Goal: Task Accomplishment & Management: Manage account settings

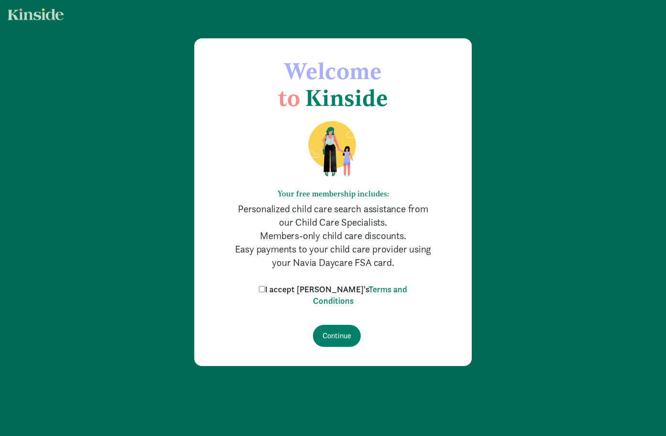
click at [265, 287] on input "I accept Kinside's Terms and Conditions" at bounding box center [262, 289] width 6 height 6
checkbox input "true"
click at [345, 338] on input "Continue" at bounding box center [337, 336] width 48 height 22
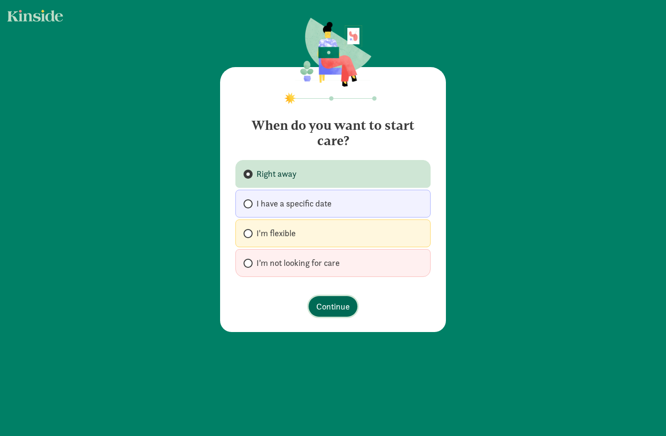
click at [324, 308] on span "Continue" at bounding box center [333, 306] width 34 height 13
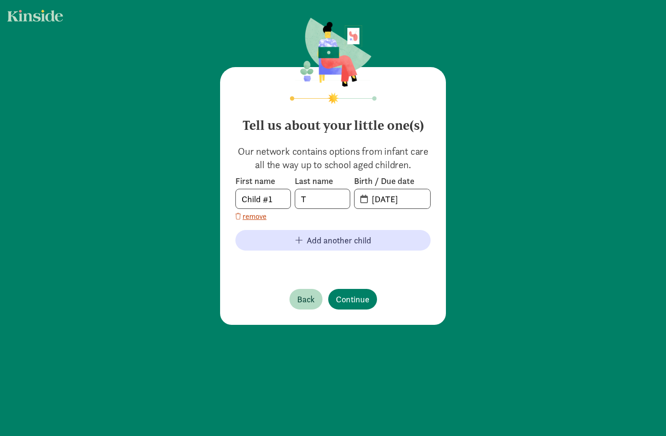
click at [362, 200] on span "[DATE]" at bounding box center [393, 198] width 76 height 19
click at [376, 195] on input "[DATE]" at bounding box center [398, 198] width 64 height 19
click at [376, 196] on input "[DATE]" at bounding box center [398, 198] width 64 height 19
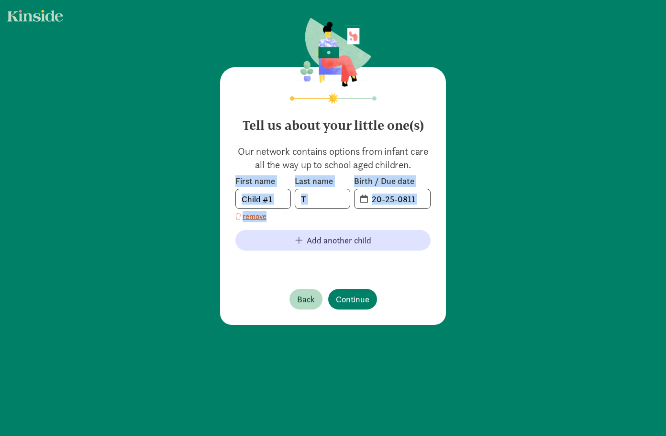
click at [355, 199] on span "20-25-0811" at bounding box center [393, 198] width 76 height 19
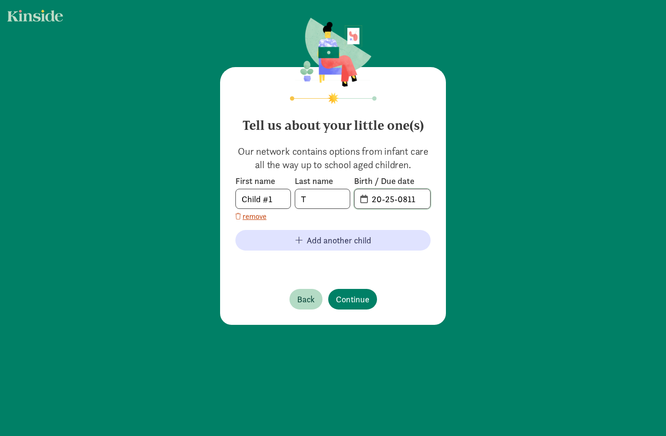
click at [366, 197] on input "20-25-0811" at bounding box center [398, 198] width 64 height 19
click at [360, 200] on span "20-25-0811" at bounding box center [393, 198] width 76 height 19
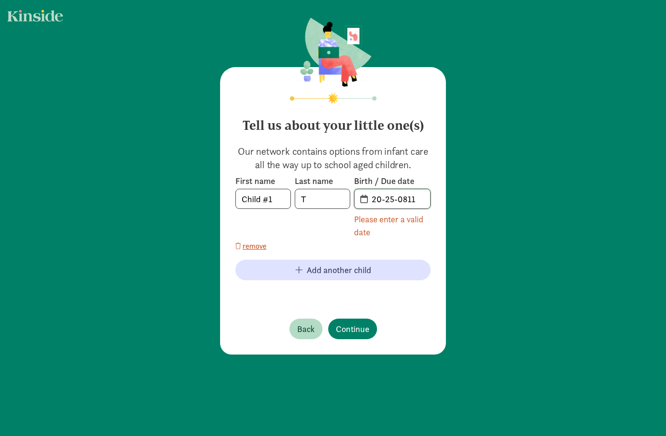
click at [374, 198] on input "20-25-0811" at bounding box center [398, 198] width 64 height 19
click at [255, 246] on span "remove" at bounding box center [255, 245] width 24 height 11
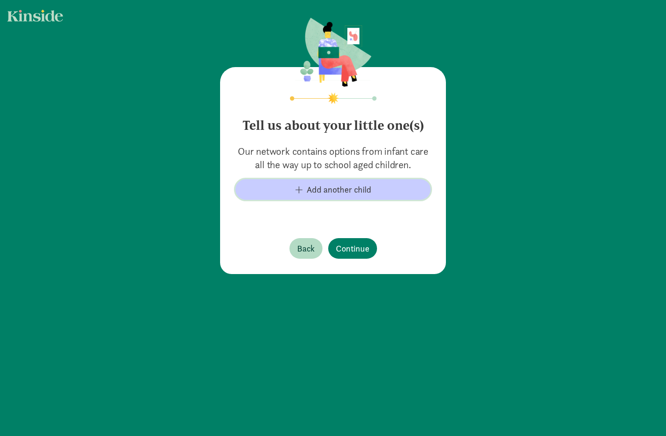
click at [360, 189] on span "Add another child" at bounding box center [339, 189] width 65 height 13
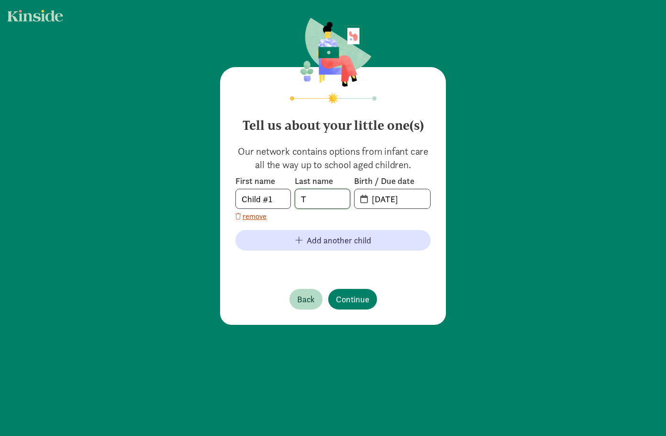
click at [338, 199] on input "T" at bounding box center [322, 198] width 55 height 19
type input "[PERSON_NAME]"
click at [375, 195] on input "[DATE]" at bounding box center [398, 198] width 64 height 19
click at [388, 199] on input "[DATE]" at bounding box center [398, 198] width 64 height 19
type input "[DATE]"
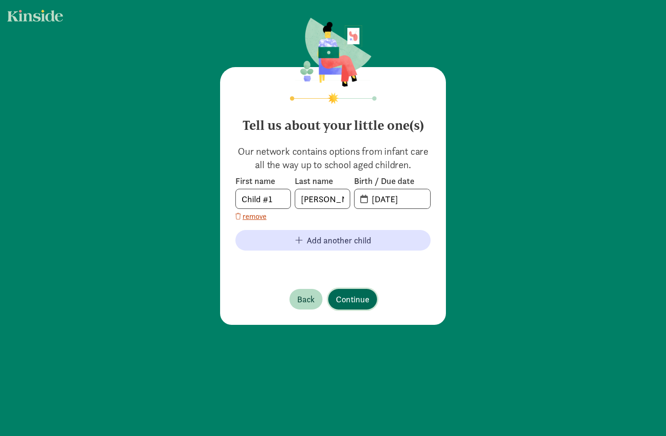
click at [356, 295] on div "Tell us about your little one(s) Our network contains options from infant care …" at bounding box center [333, 196] width 226 height 258
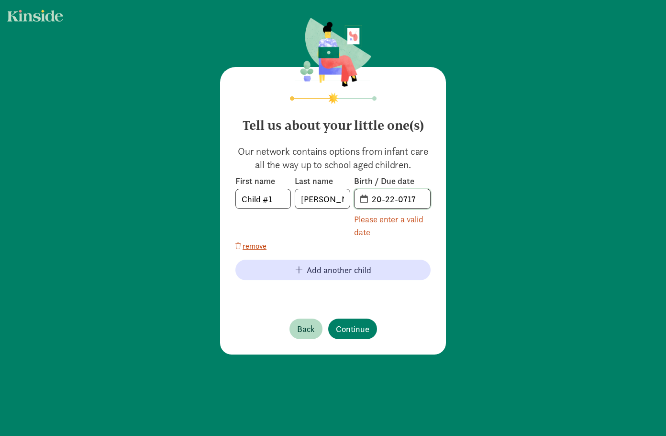
click at [416, 193] on input "20-22-0717" at bounding box center [398, 198] width 64 height 19
type input "2"
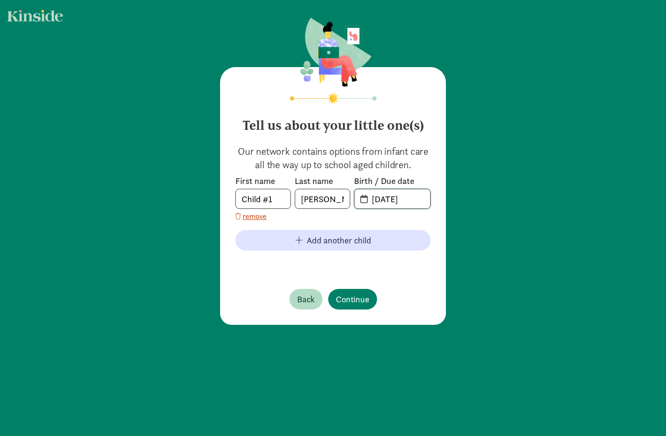
type input "[DATE]"
click at [395, 270] on div "Tell us about your little one(s) Our network contains options from infant care …" at bounding box center [333, 196] width 226 height 258
click at [367, 301] on button "Continue" at bounding box center [352, 299] width 49 height 21
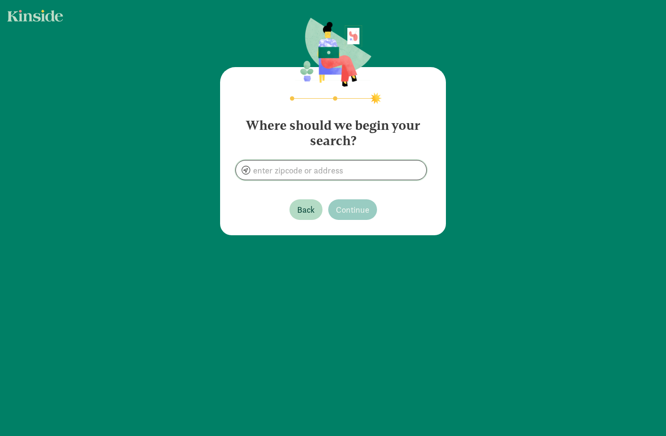
drag, startPoint x: 348, startPoint y: 174, endPoint x: 358, endPoint y: 154, distance: 22.7
click at [349, 170] on input at bounding box center [331, 169] width 191 height 19
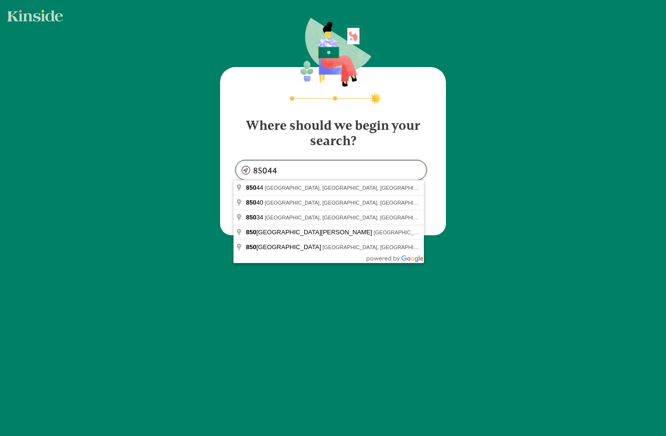
type input "[GEOGRAPHIC_DATA], [GEOGRAPHIC_DATA]"
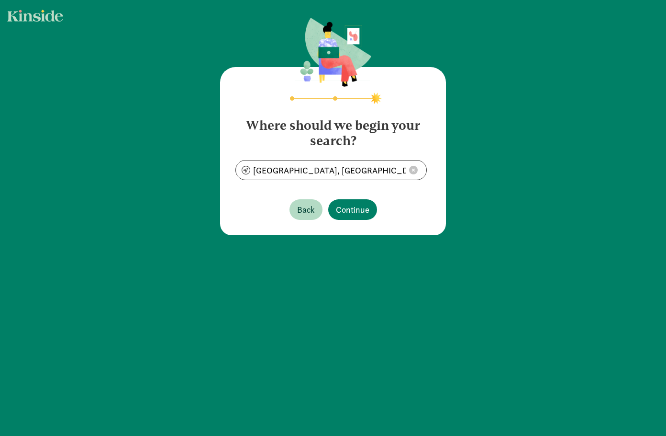
click at [375, 216] on footer "Back Continue" at bounding box center [333, 209] width 195 height 36
click at [364, 213] on span "Continue" at bounding box center [353, 209] width 34 height 13
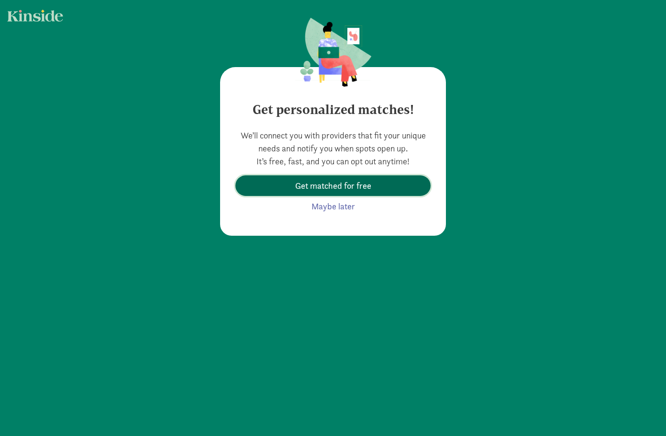
click at [340, 185] on span "Get matched for free" at bounding box center [333, 185] width 76 height 13
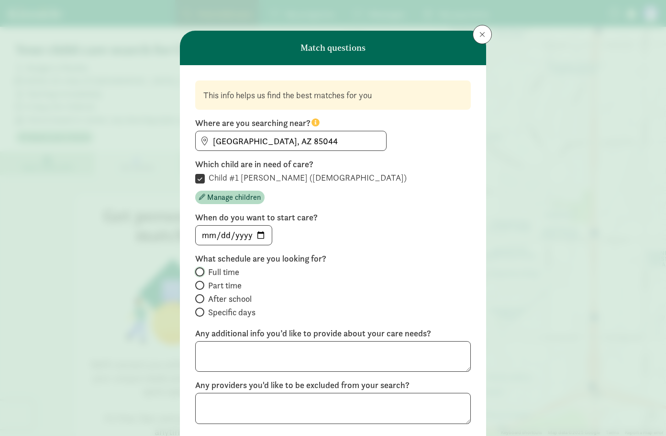
click at [195, 275] on input "Full time" at bounding box center [198, 272] width 6 height 6
radio input "true"
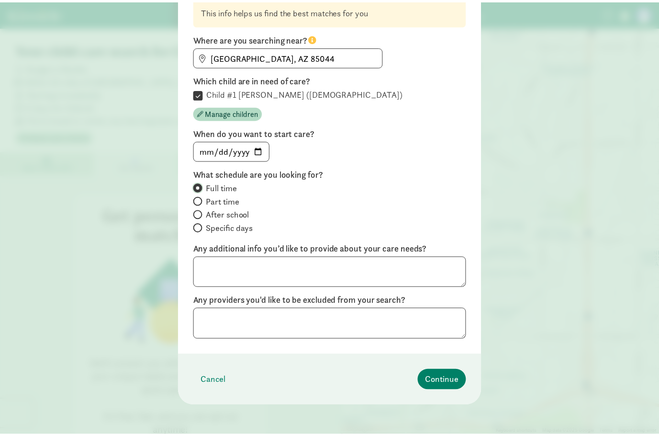
scroll to position [85, 0]
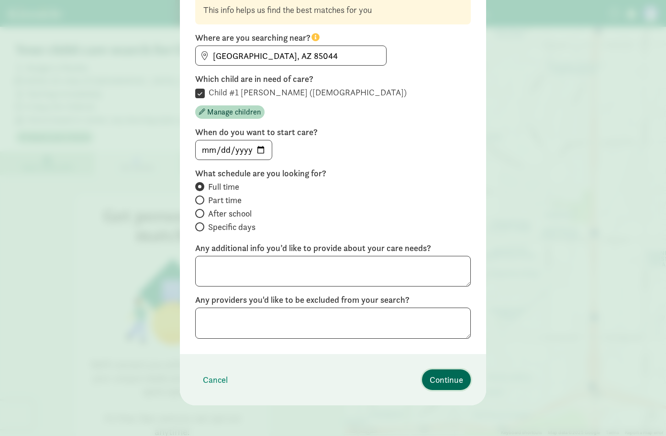
click at [438, 376] on span "Continue" at bounding box center [447, 379] width 34 height 13
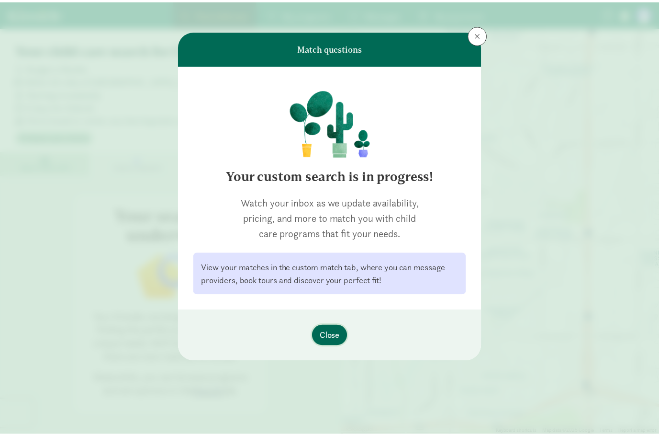
scroll to position [0, 0]
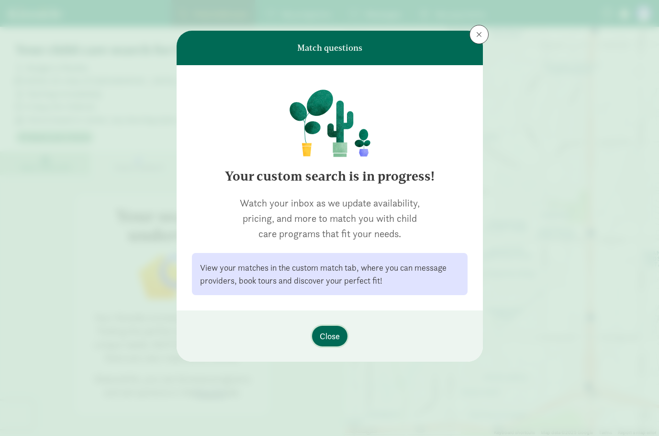
click at [338, 339] on span "Close" at bounding box center [330, 335] width 20 height 13
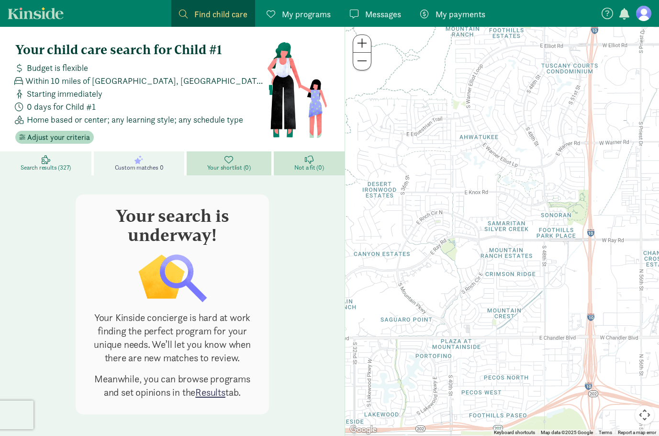
click at [46, 171] on span "Search results (327)" at bounding box center [46, 168] width 50 height 8
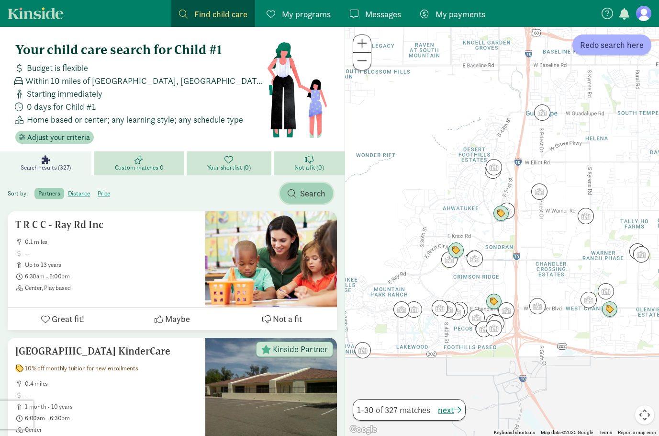
click at [301, 193] on span "Search" at bounding box center [312, 193] width 25 height 13
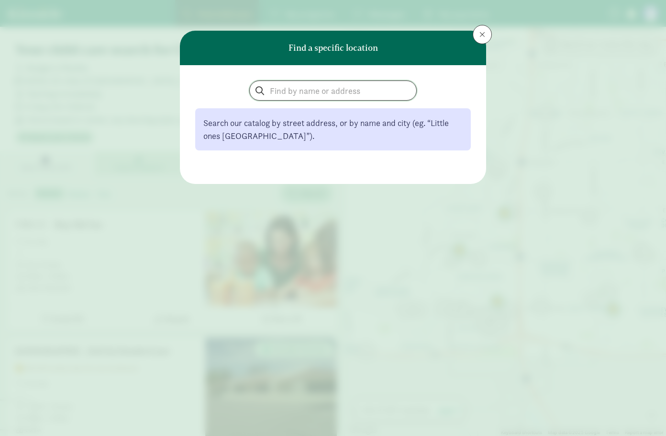
click at [330, 89] on input "search" at bounding box center [333, 90] width 167 height 19
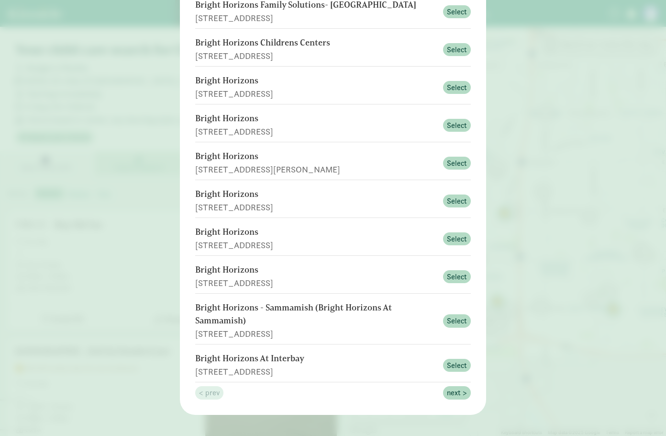
scroll to position [123, 0]
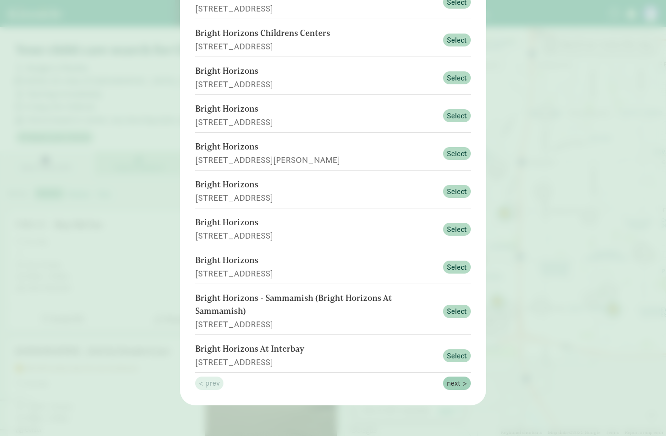
type input "bright horizons"
click at [452, 382] on span "next >" at bounding box center [457, 382] width 20 height 11
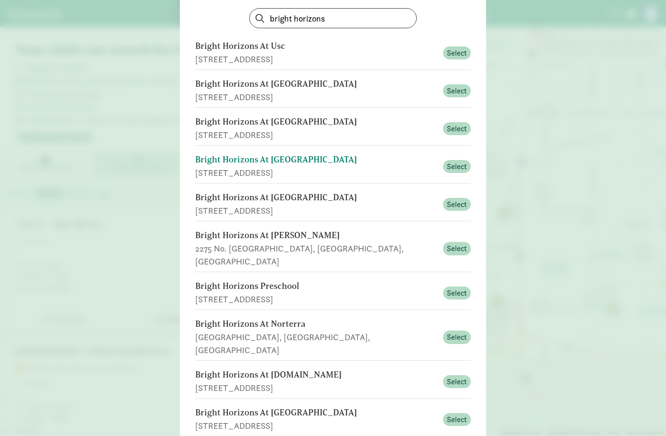
scroll to position [96, 0]
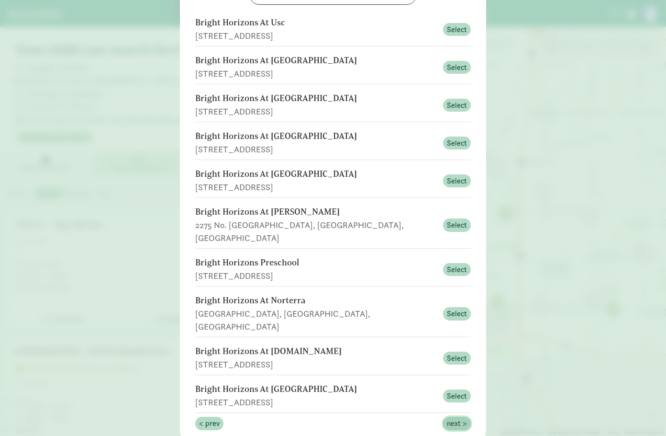
click at [458, 417] on span "next >" at bounding box center [457, 422] width 20 height 11
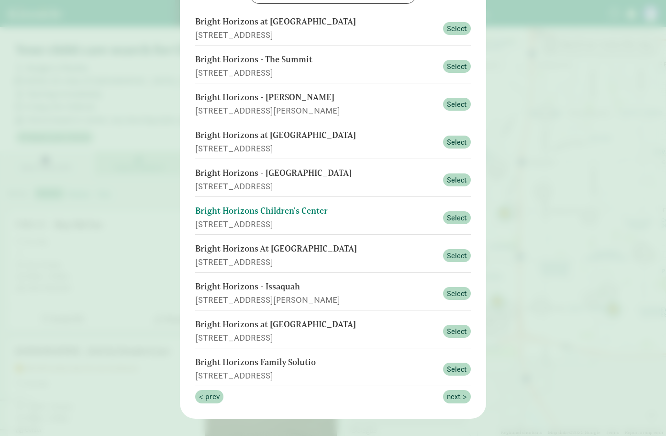
scroll to position [110, 0]
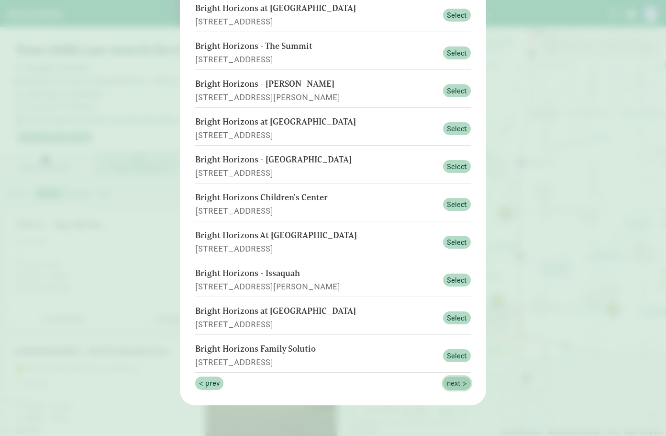
click at [461, 382] on span "next >" at bounding box center [457, 382] width 20 height 11
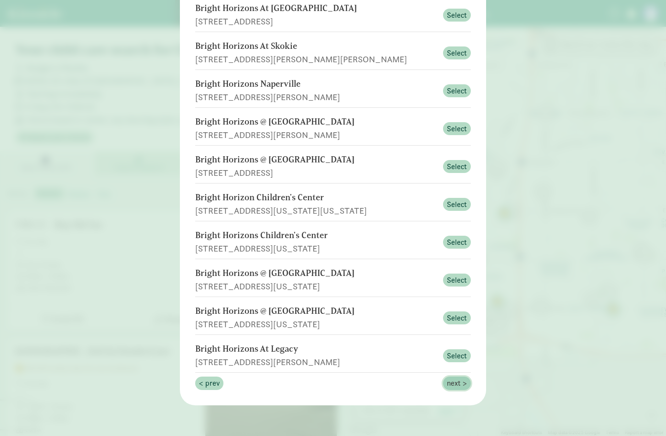
click at [455, 383] on span "next >" at bounding box center [457, 382] width 20 height 11
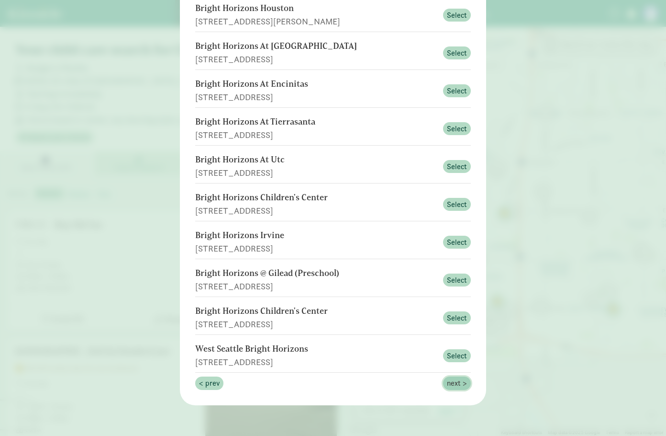
click at [461, 382] on span "next >" at bounding box center [457, 382] width 20 height 11
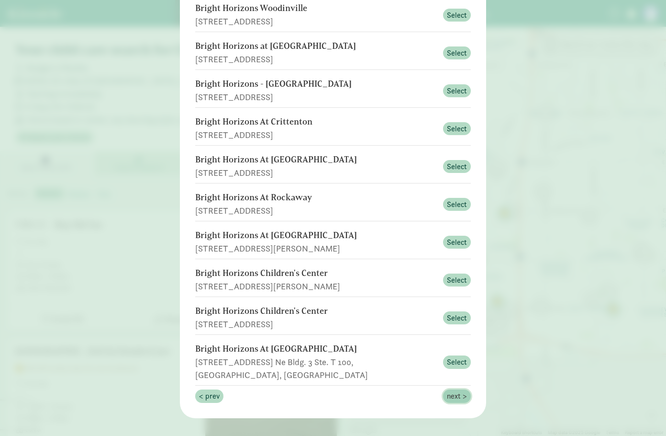
click at [453, 390] on span "next >" at bounding box center [457, 395] width 20 height 11
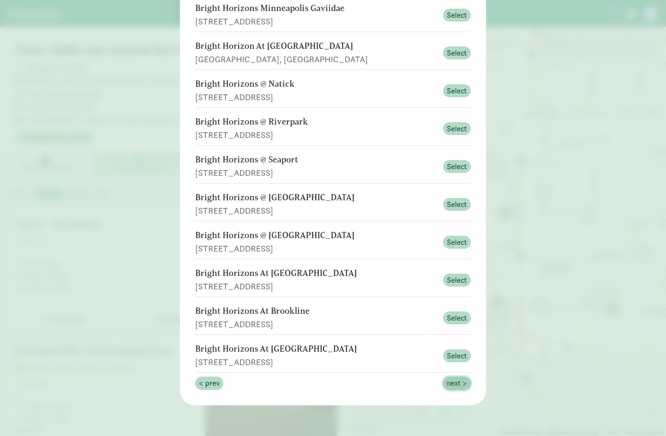
click at [454, 384] on span "next >" at bounding box center [457, 382] width 20 height 11
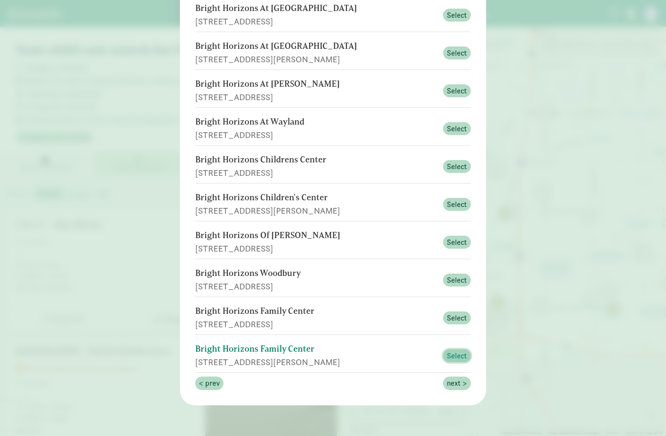
click at [449, 354] on span "Select" at bounding box center [457, 355] width 20 height 11
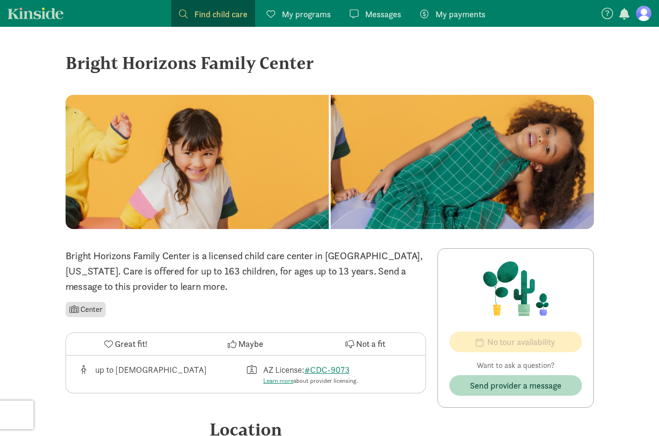
click at [317, 16] on span "My programs" at bounding box center [306, 14] width 49 height 13
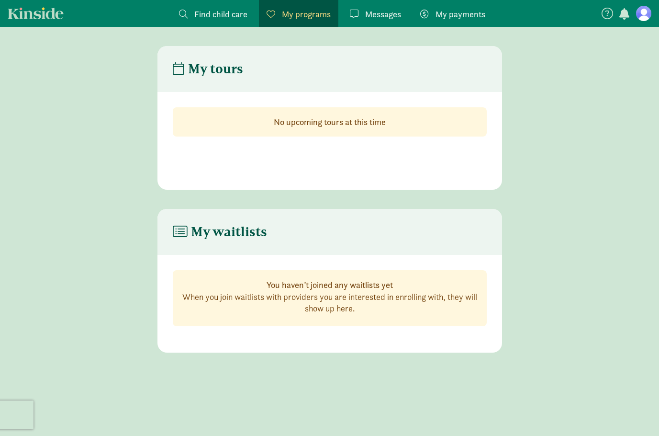
click at [383, 12] on span "Messages" at bounding box center [383, 14] width 36 height 13
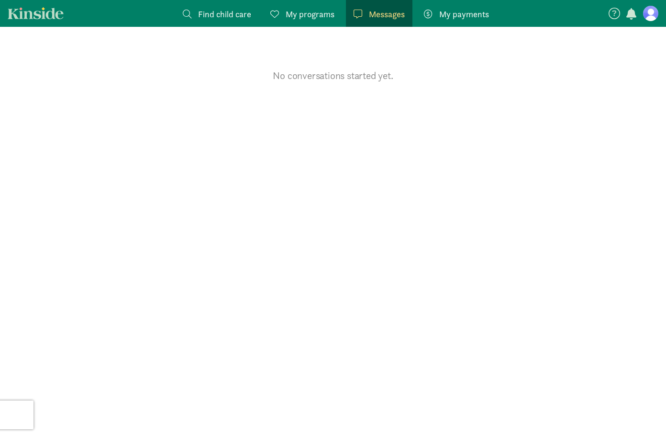
click at [452, 12] on span "My payments" at bounding box center [464, 14] width 50 height 13
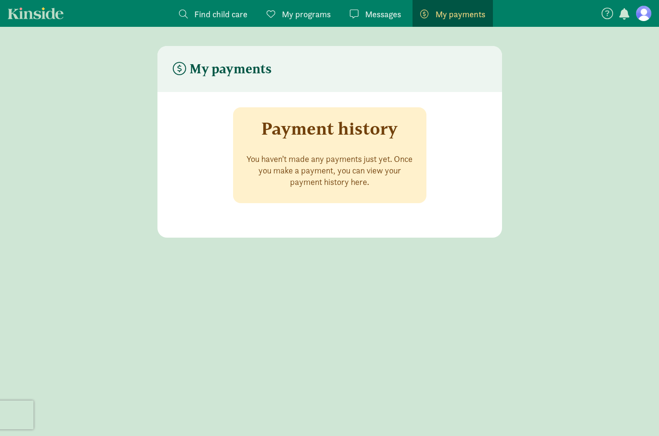
click at [643, 14] on figure at bounding box center [643, 13] width 15 height 15
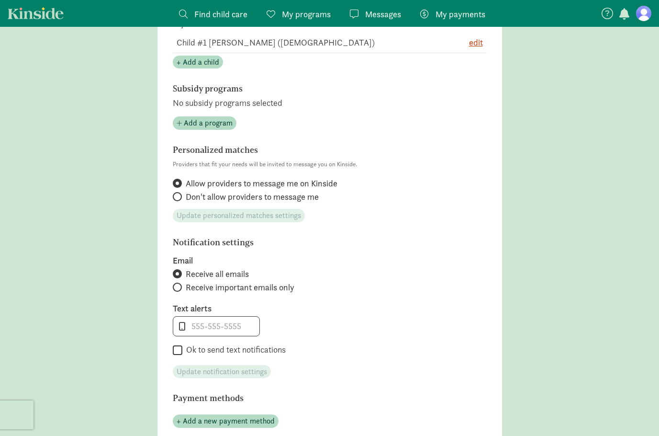
scroll to position [239, 0]
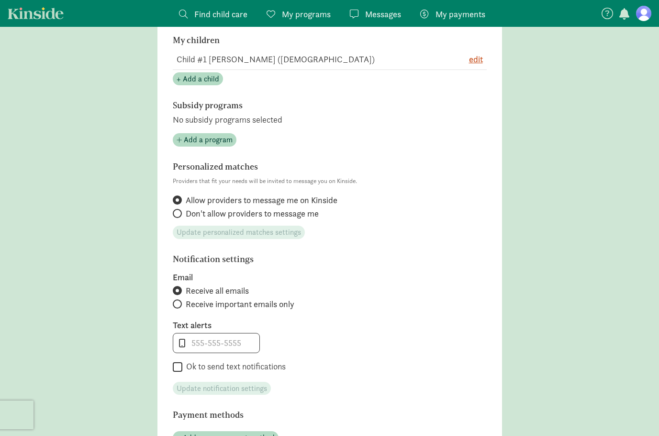
click at [180, 370] on input "Ok to send text notifications" at bounding box center [178, 366] width 10 height 13
checkbox input "true"
click at [234, 337] on input "tel" at bounding box center [216, 342] width 86 height 19
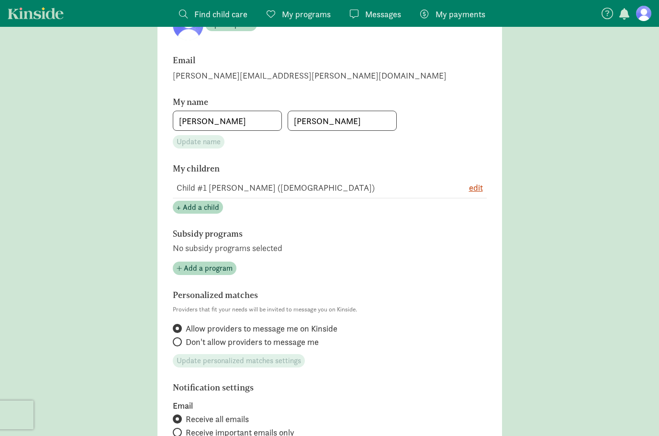
scroll to position [96, 0]
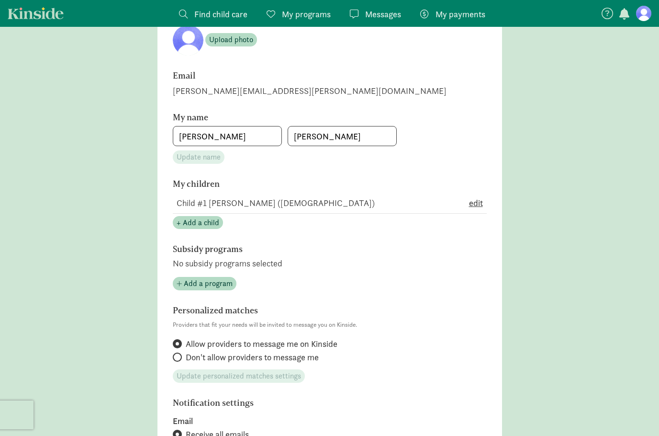
type input "4802736614"
click at [474, 205] on span "edit" at bounding box center [476, 202] width 14 height 13
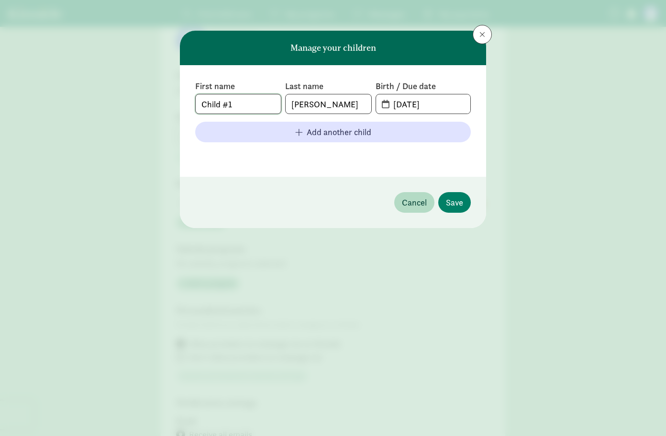
drag, startPoint x: 237, startPoint y: 102, endPoint x: 118, endPoint y: 97, distance: 119.3
click at [128, 106] on div "Manage your children First name Child #1 Last name Janelle Birth / Due date 07-…" at bounding box center [333, 218] width 666 height 436
type input "[PERSON_NAME]"
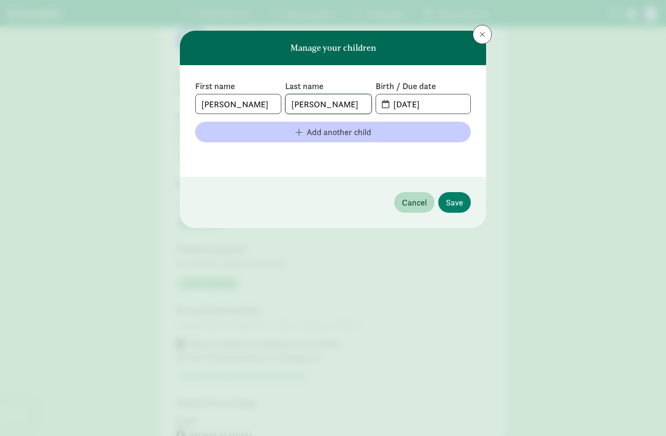
drag, startPoint x: 326, startPoint y: 101, endPoint x: 300, endPoint y: 141, distance: 48.1
click at [270, 102] on div "First name Janelle Last name Janelle Birth / Due date 07-17-2022" at bounding box center [333, 97] width 276 height 34
type input "Tibbs"
click at [349, 131] on span "Add another child" at bounding box center [339, 131] width 65 height 13
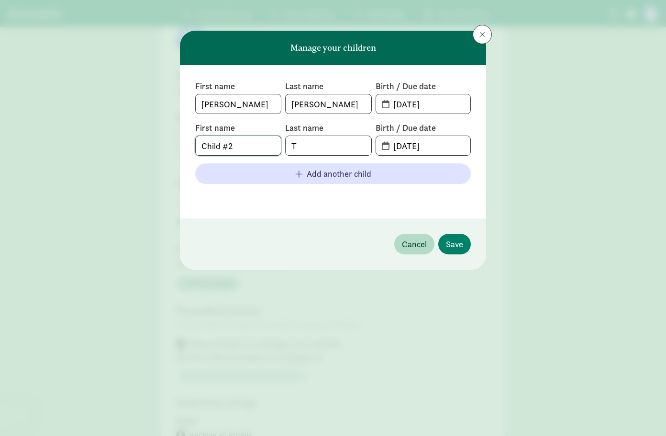
drag, startPoint x: 258, startPoint y: 150, endPoint x: 250, endPoint y: 148, distance: 7.4
click at [250, 148] on input "Child #2" at bounding box center [238, 145] width 85 height 19
type input "C"
type input "Janae"
drag, startPoint x: 279, startPoint y: 121, endPoint x: 296, endPoint y: 129, distance: 18.6
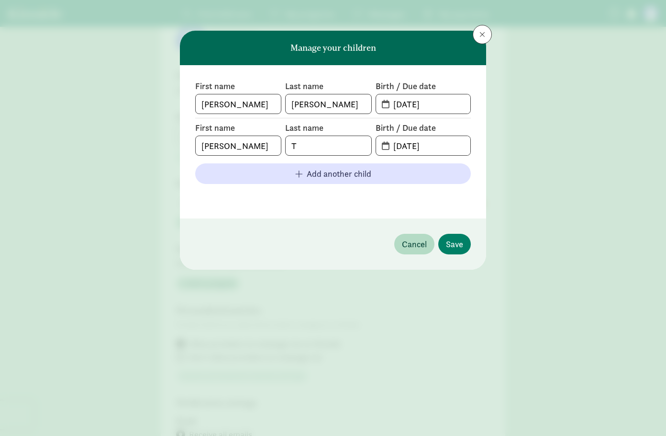
click at [295, 129] on div "First name Janae Last name T Birth / Due date 08-11-2025" at bounding box center [333, 137] width 276 height 38
click at [309, 138] on div "Last name T" at bounding box center [328, 139] width 86 height 34
click at [310, 142] on input "T" at bounding box center [328, 145] width 85 height 19
type input "Tibbs"
click at [426, 145] on input "[DATE]" at bounding box center [429, 145] width 83 height 19
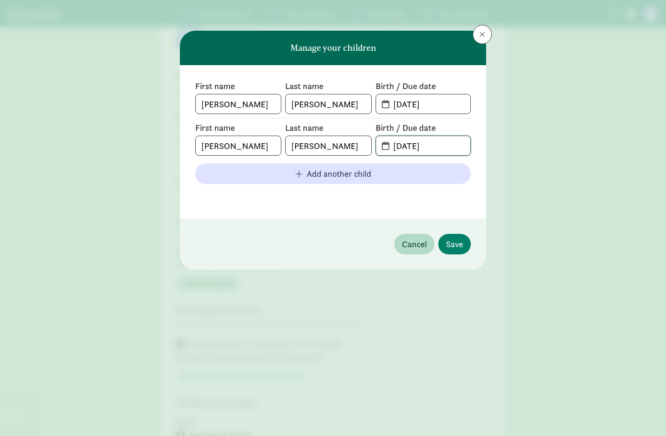
click at [401, 149] on input "[DATE]" at bounding box center [429, 145] width 83 height 19
type input "11-26-2014"
click at [453, 247] on span "Save" at bounding box center [454, 243] width 17 height 13
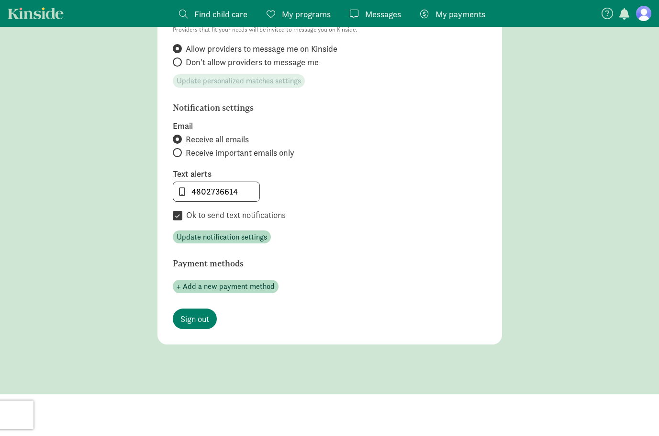
scroll to position [427, 0]
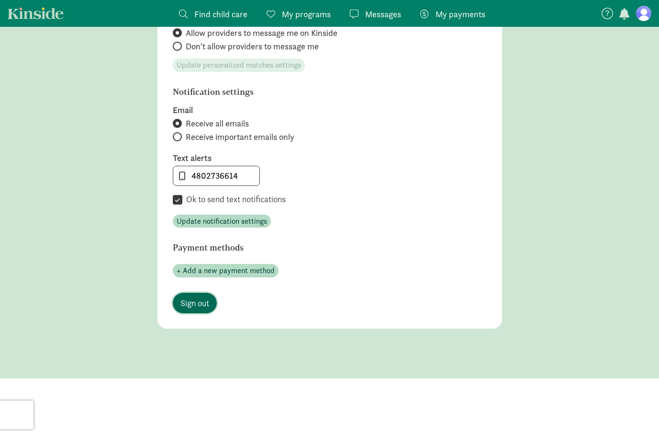
click at [203, 300] on span "Sign out" at bounding box center [194, 302] width 29 height 13
